Goal: Book appointment/travel/reservation

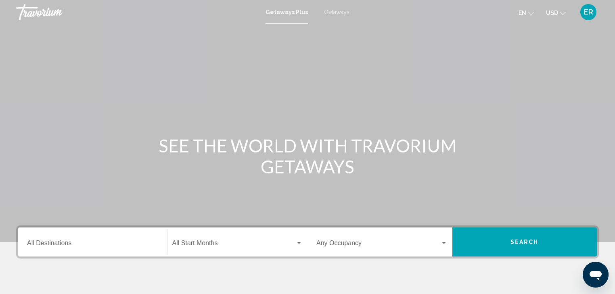
click at [53, 244] on input "Destination All Destinations" at bounding box center [92, 244] width 131 height 7
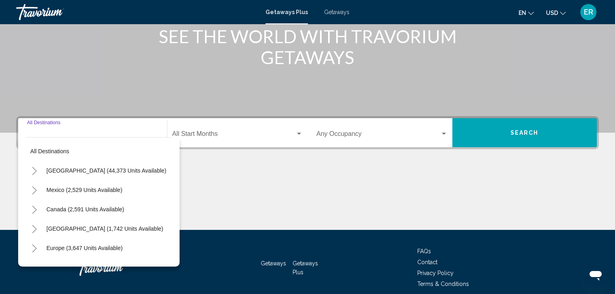
scroll to position [144, 0]
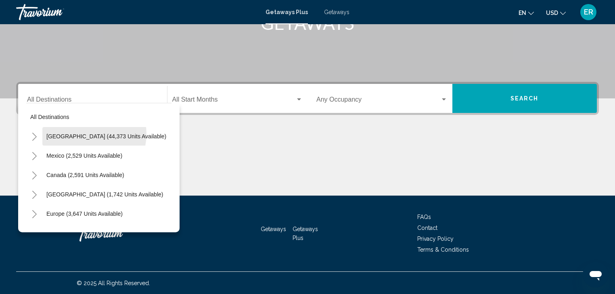
click at [87, 134] on span "[GEOGRAPHIC_DATA] (44,373 units available)" at bounding box center [106, 136] width 120 height 6
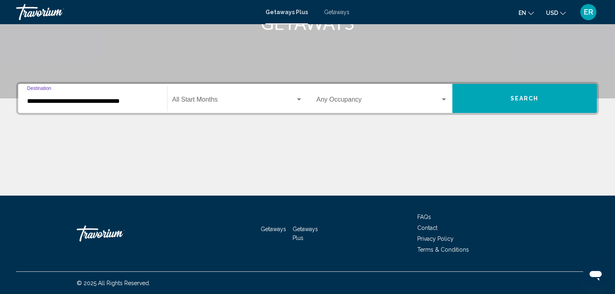
click at [63, 100] on input "**********" at bounding box center [92, 101] width 131 height 7
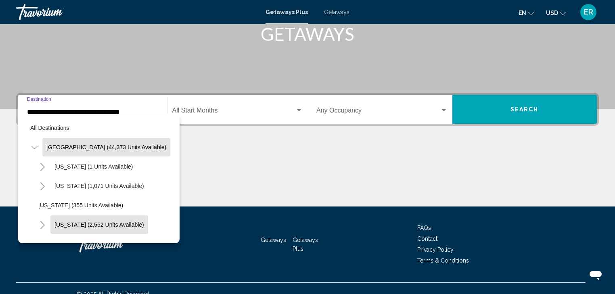
click at [88, 224] on span "[US_STATE] (2,552 units available)" at bounding box center [99, 224] width 90 height 6
type input "**********"
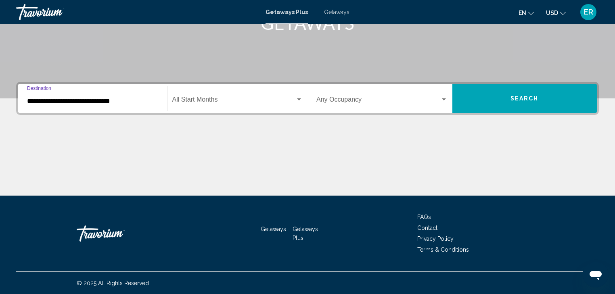
scroll to position [144, 0]
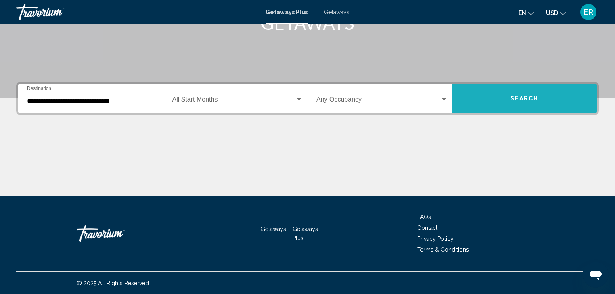
click at [523, 97] on span "Search" at bounding box center [524, 99] width 28 height 6
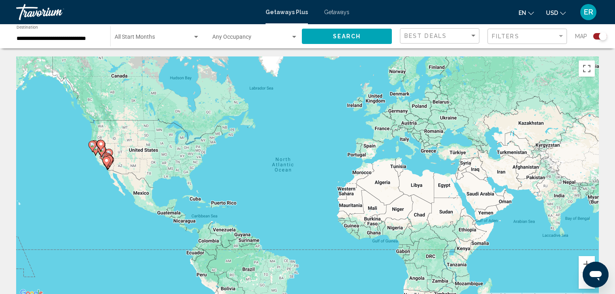
click at [337, 13] on span "Getaways" at bounding box center [336, 12] width 25 height 6
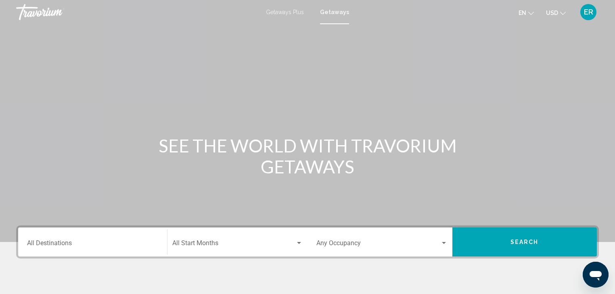
click at [50, 244] on input "Destination All Destinations" at bounding box center [92, 244] width 131 height 7
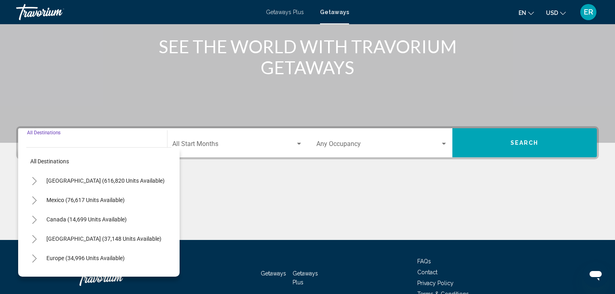
scroll to position [144, 0]
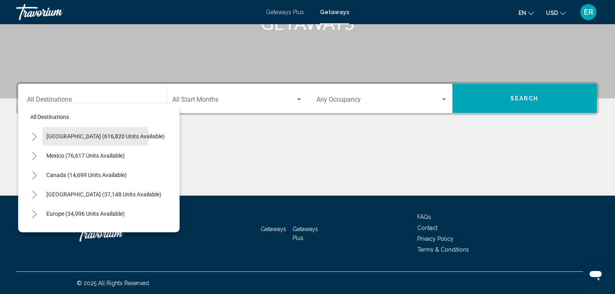
click at [69, 136] on span "[GEOGRAPHIC_DATA] (616,820 units available)" at bounding box center [105, 136] width 118 height 6
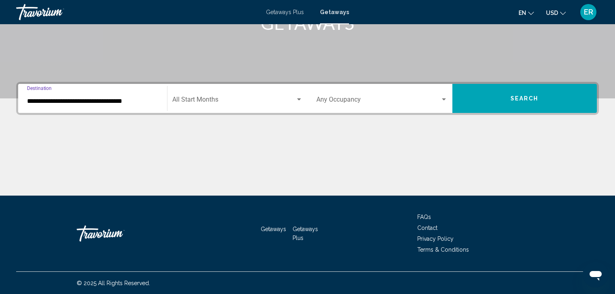
click at [60, 103] on input "**********" at bounding box center [92, 101] width 131 height 7
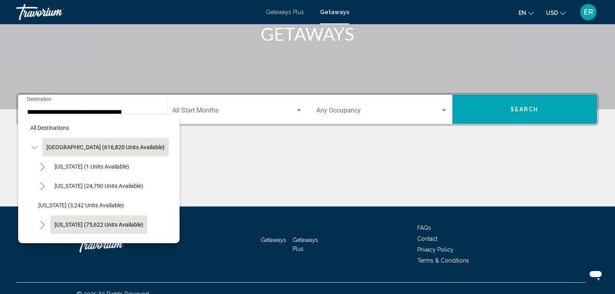
click at [76, 225] on span "[US_STATE] (75,622 units available)" at bounding box center [98, 224] width 89 height 6
type input "**********"
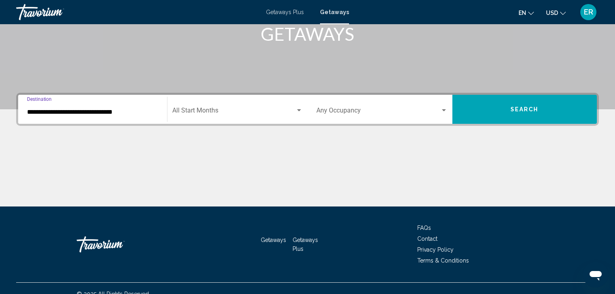
scroll to position [144, 0]
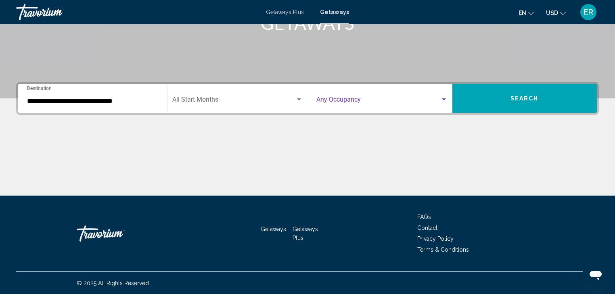
click at [442, 97] on div "Search widget" at bounding box center [443, 99] width 7 height 6
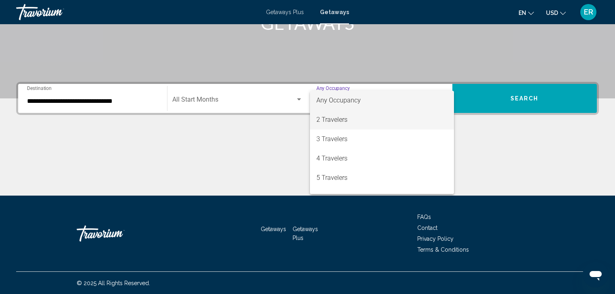
click at [327, 120] on span "2 Travelers" at bounding box center [381, 119] width 131 height 19
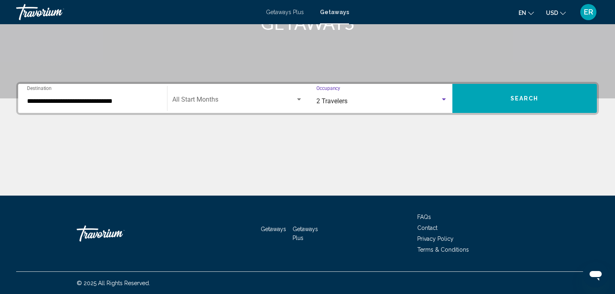
click at [521, 100] on span "Search" at bounding box center [524, 99] width 28 height 6
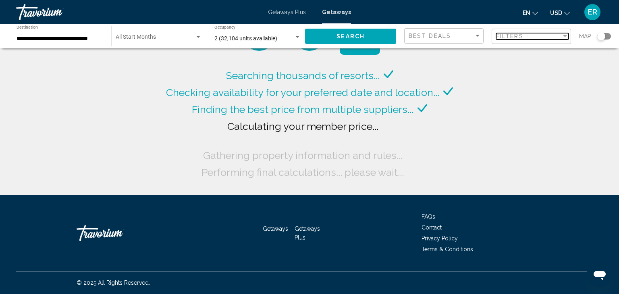
click at [513, 35] on span "Filters" at bounding box center [509, 36] width 27 height 6
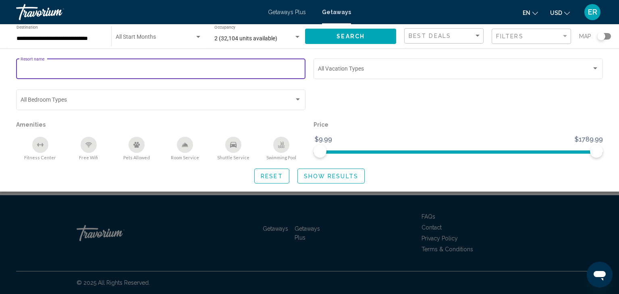
click at [55, 68] on input "Resort name" at bounding box center [161, 70] width 281 height 6
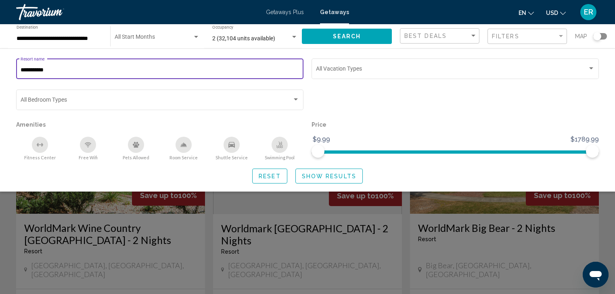
type input "**********"
click at [326, 177] on span "Show Results" at bounding box center [329, 176] width 54 height 6
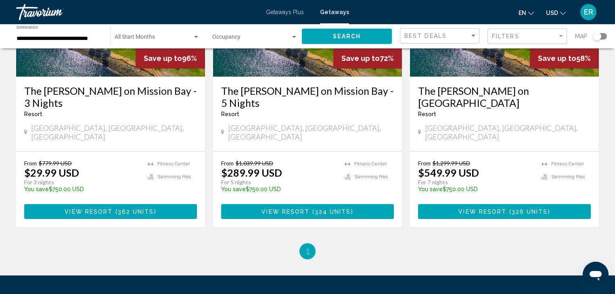
scroll to position [131, 0]
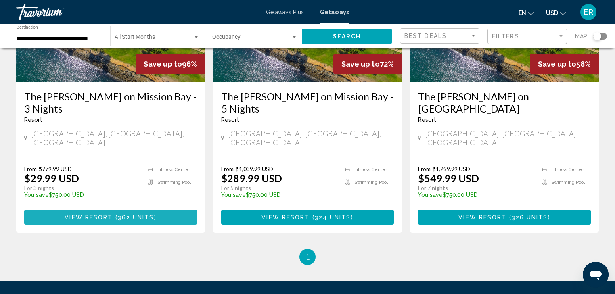
click at [118, 214] on span "362 units" at bounding box center [136, 217] width 36 height 6
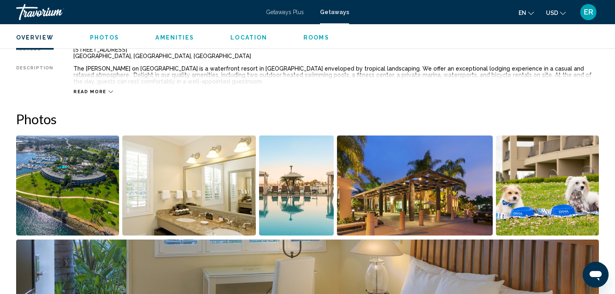
scroll to position [218, 0]
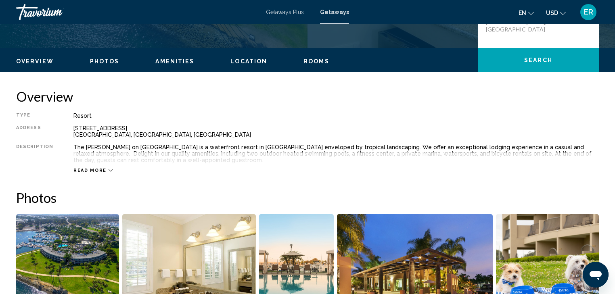
click at [108, 169] on icon "Main content" at bounding box center [110, 170] width 4 height 4
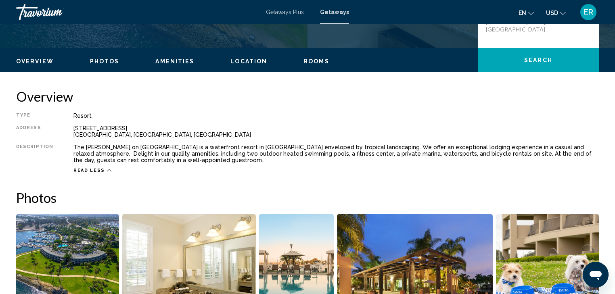
click at [95, 171] on span "Read less" at bounding box center [88, 170] width 31 height 5
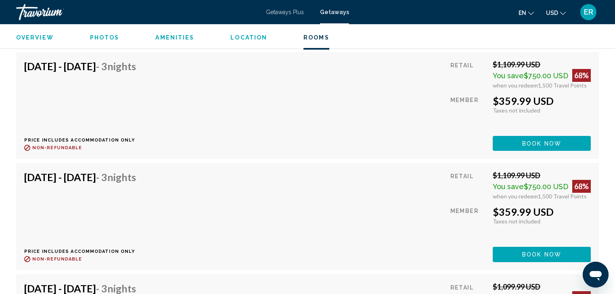
scroll to position [1337, 0]
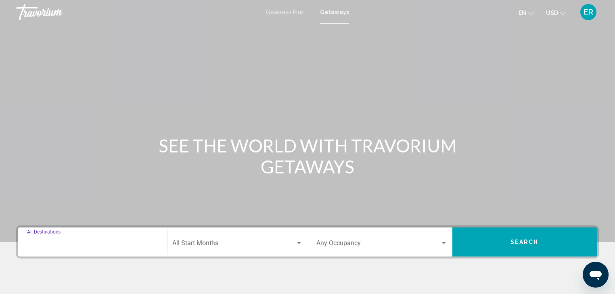
click at [56, 244] on input "Destination All Destinations" at bounding box center [92, 244] width 131 height 7
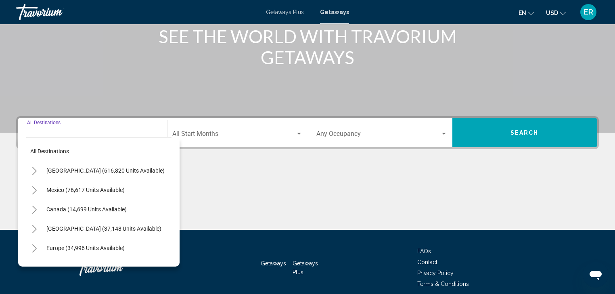
scroll to position [144, 0]
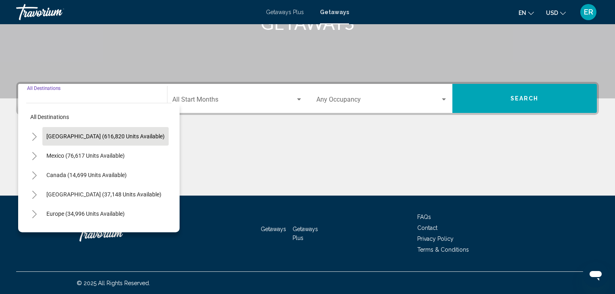
click at [87, 136] on span "[GEOGRAPHIC_DATA] (616,820 units available)" at bounding box center [105, 136] width 118 height 6
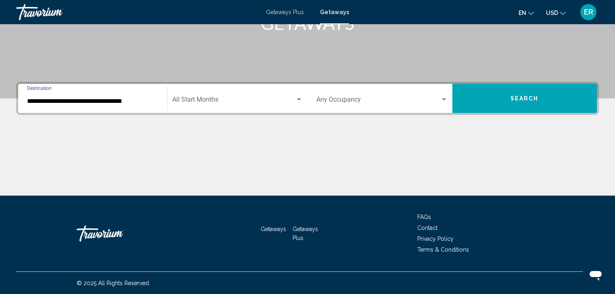
click at [71, 102] on input "**********" at bounding box center [92, 101] width 131 height 7
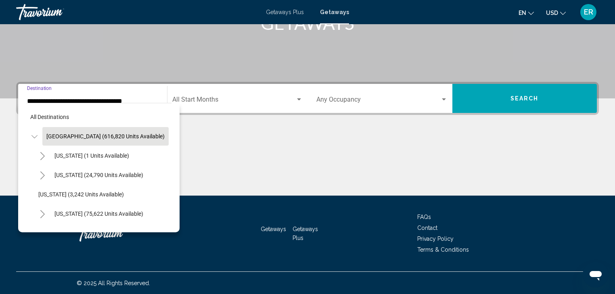
scroll to position [133, 0]
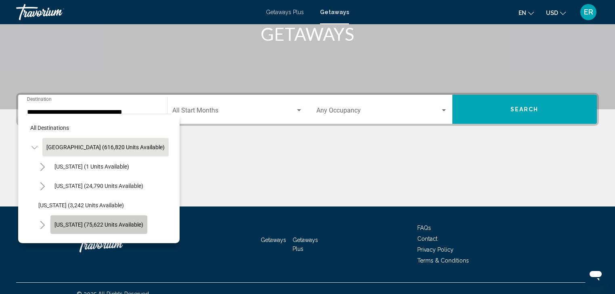
click at [106, 221] on span "[US_STATE] (75,622 units available)" at bounding box center [98, 224] width 89 height 6
type input "**********"
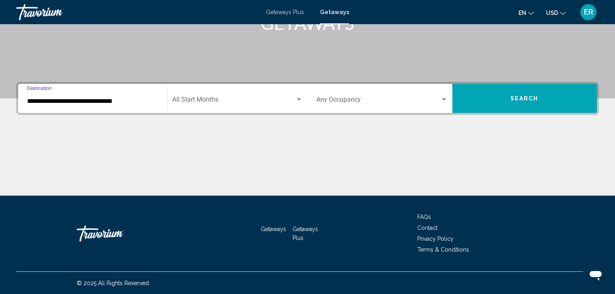
click at [332, 13] on span "Getaways" at bounding box center [334, 12] width 29 height 6
click at [442, 100] on div "Search widget" at bounding box center [444, 99] width 4 height 2
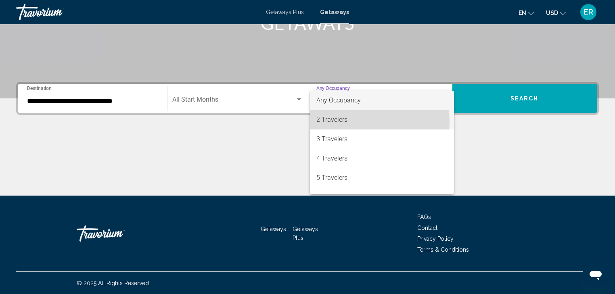
click at [328, 121] on span "2 Travelers" at bounding box center [381, 119] width 131 height 19
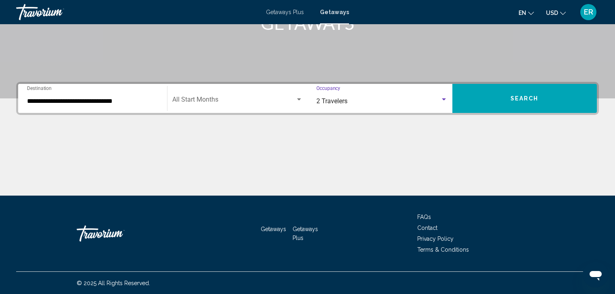
click at [195, 99] on span "Search widget" at bounding box center [233, 101] width 123 height 7
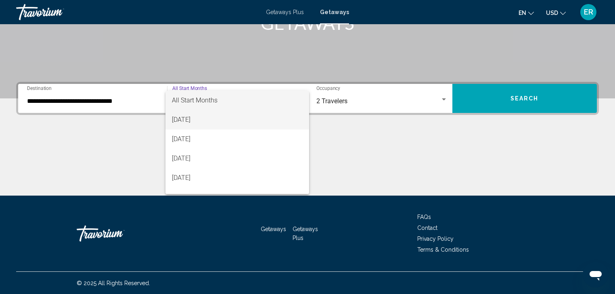
click at [193, 119] on span "[DATE]" at bounding box center [237, 119] width 131 height 19
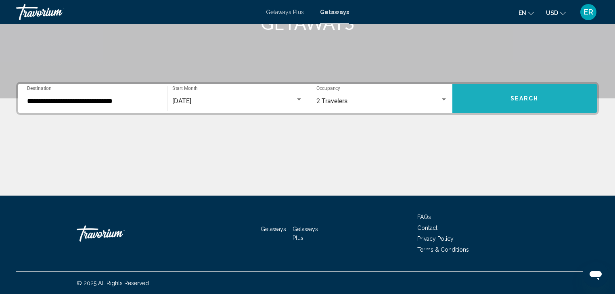
click at [519, 102] on button "Search" at bounding box center [524, 98] width 145 height 29
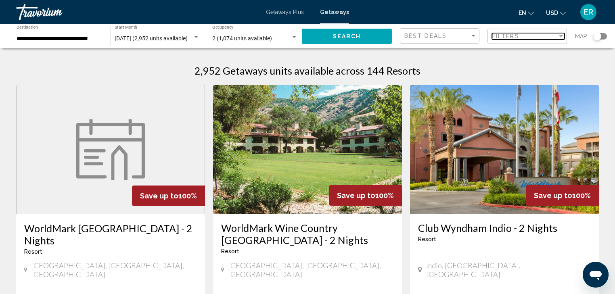
click at [508, 35] on span "Filters" at bounding box center [505, 36] width 27 height 6
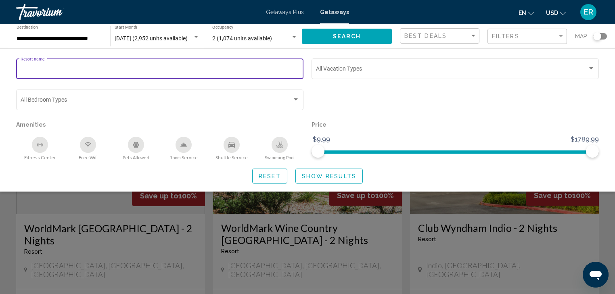
click at [60, 67] on input "Resort name" at bounding box center [160, 70] width 279 height 6
type input "**********"
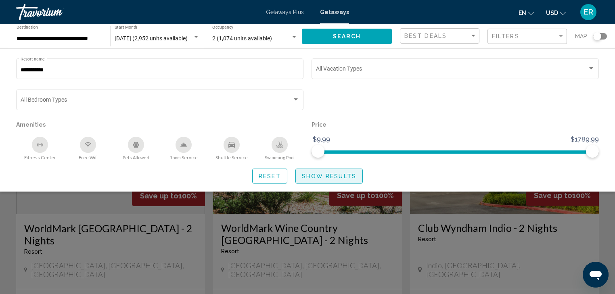
click at [326, 176] on span "Show Results" at bounding box center [329, 176] width 54 height 6
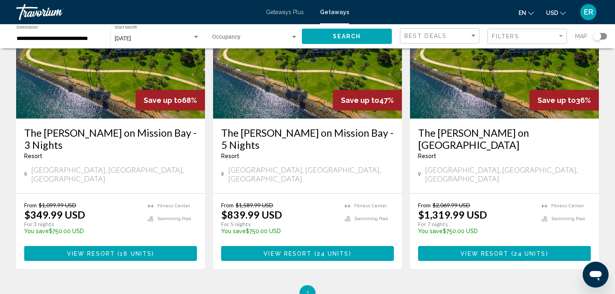
scroll to position [97, 0]
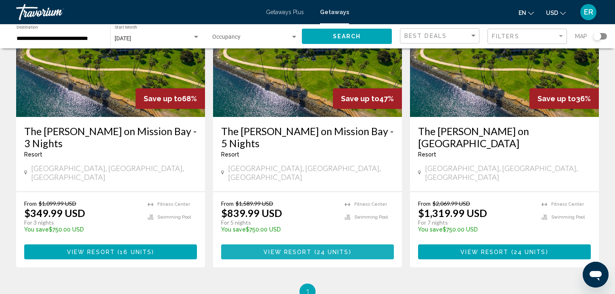
click at [297, 249] on span "View Resort" at bounding box center [287, 252] width 48 height 6
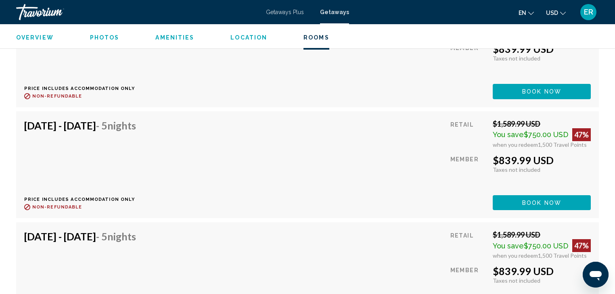
scroll to position [1484, 0]
